Goal: Task Accomplishment & Management: Complete application form

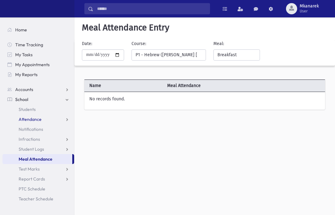
click at [45, 123] on link "Attendance" at bounding box center [38, 119] width 72 height 10
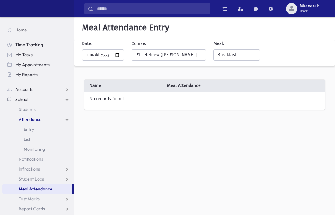
click at [37, 130] on link "Entry" at bounding box center [38, 129] width 72 height 10
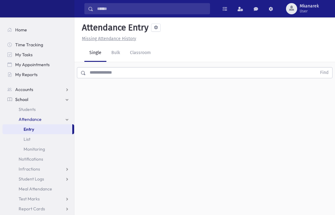
click at [144, 55] on link "Classroom" at bounding box center [140, 52] width 31 height 17
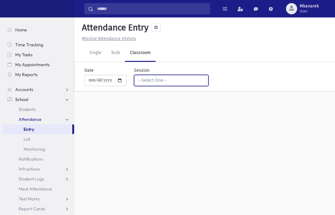
click at [186, 80] on div "--Select One--" at bounding box center [168, 80] width 61 height 7
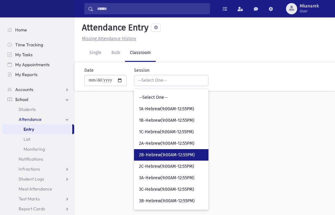
click at [175, 149] on link "2B-Hebrew(9:00AM-12:55PM)" at bounding box center [171, 154] width 74 height 11
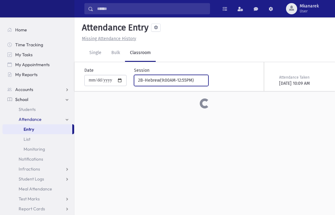
click at [181, 79] on div "2B-Hebrew(9:00AM-12:55PM)" at bounding box center [168, 80] width 61 height 7
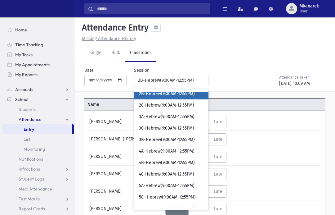
scroll to position [63, 0]
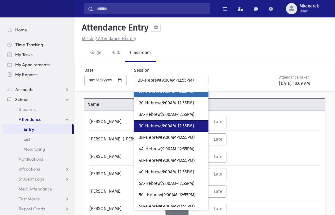
click at [171, 122] on link "3C-Hebrew(9:00AM-12:55PM)" at bounding box center [171, 125] width 74 height 11
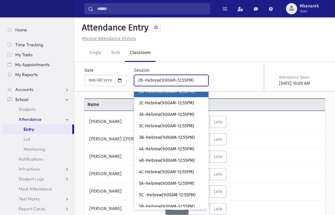
select select "****"
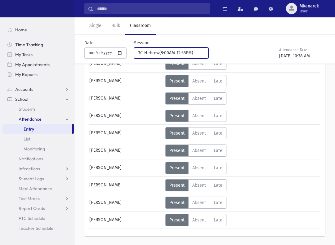
scroll to position [355, 0]
